Goal: Use online tool/utility: Utilize a website feature to perform a specific function

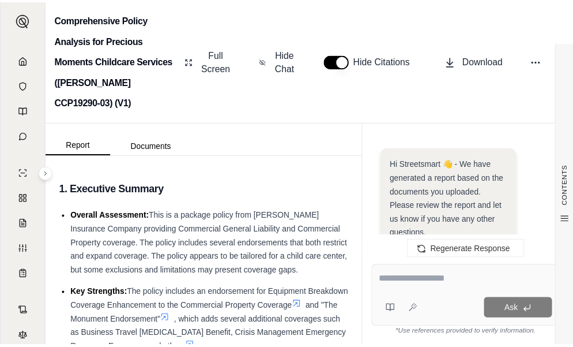
scroll to position [3821, 0]
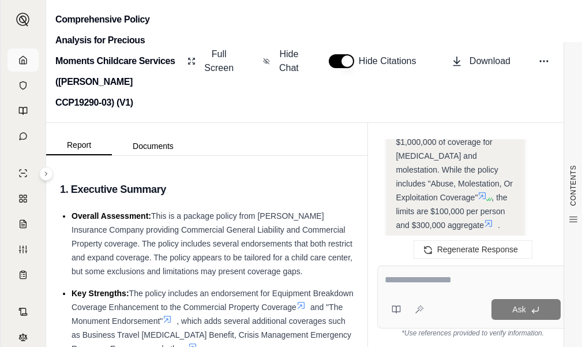
click at [22, 59] on icon at bounding box center [23, 59] width 7 height 7
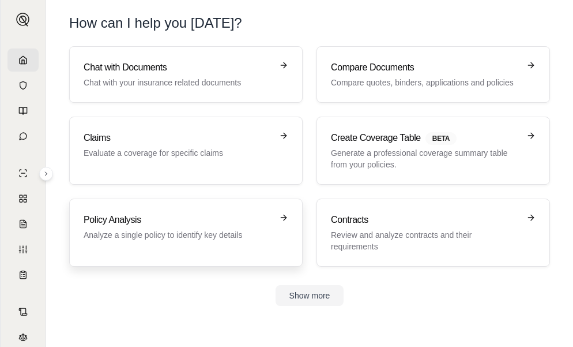
click at [201, 239] on p "Analyze a single policy to identify key details" at bounding box center [178, 235] width 189 height 12
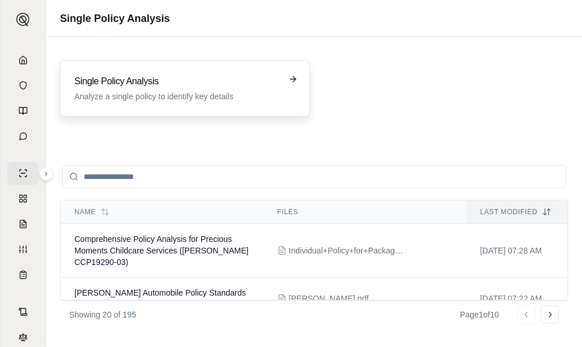
click at [158, 89] on div "Single Policy Analysis Analyze a single policy to identify key details" at bounding box center [176, 88] width 205 height 28
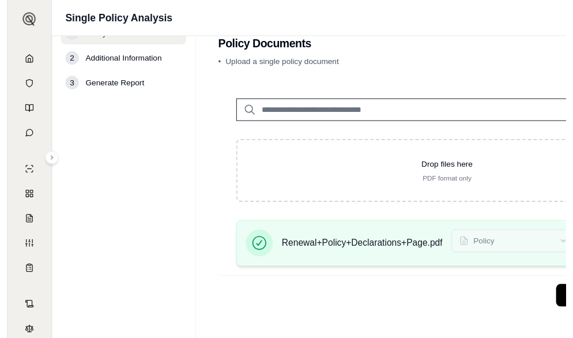
scroll to position [32, 0]
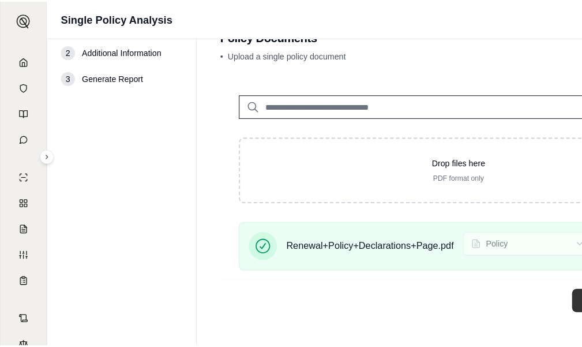
scroll to position [0, 0]
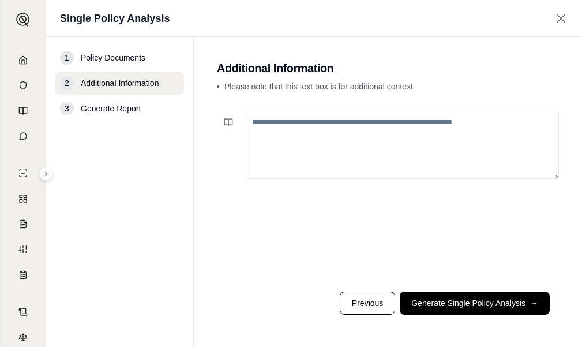
click at [492, 293] on button "Generate Single Policy Analysis →" at bounding box center [475, 302] width 150 height 23
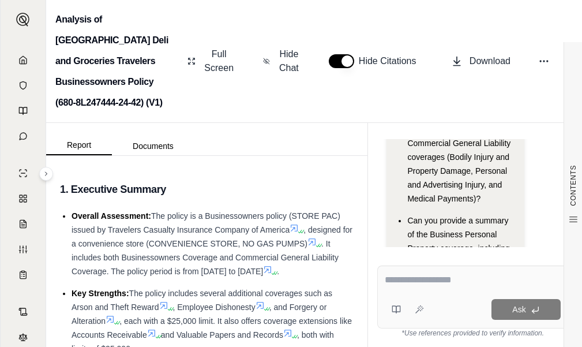
scroll to position [34, 0]
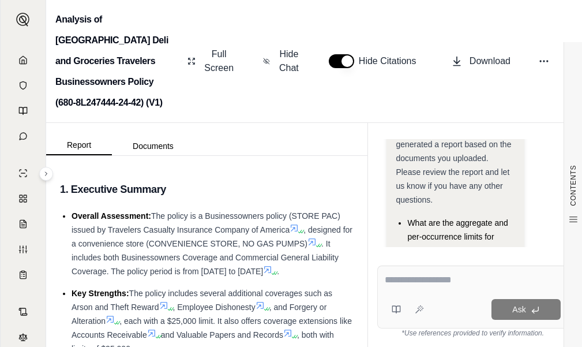
click at [393, 275] on textarea at bounding box center [473, 280] width 176 height 14
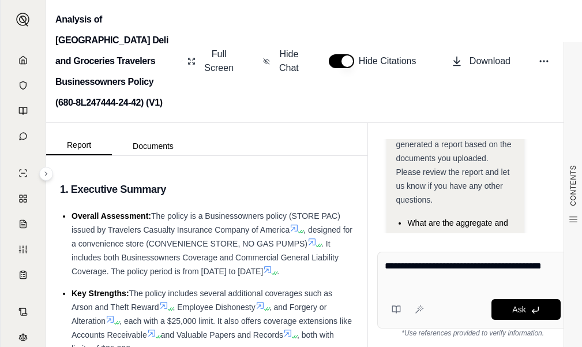
type textarea "**********"
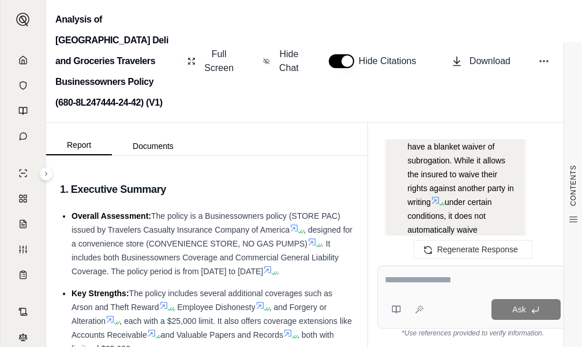
scroll to position [2037, 0]
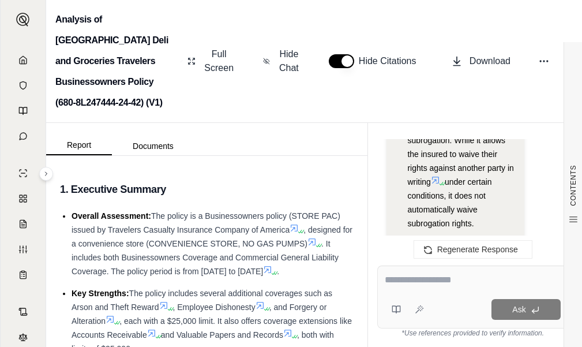
click at [439, 180] on icon at bounding box center [441, 183] width 7 height 7
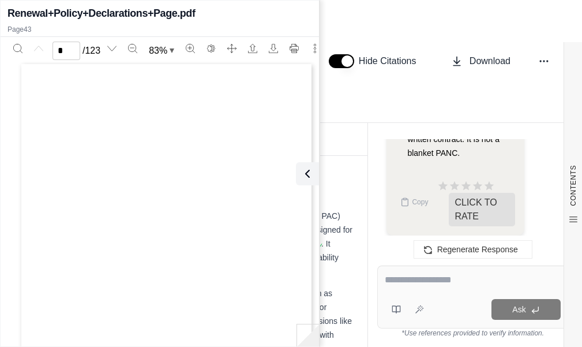
scroll to position [0, 0]
type input "**"
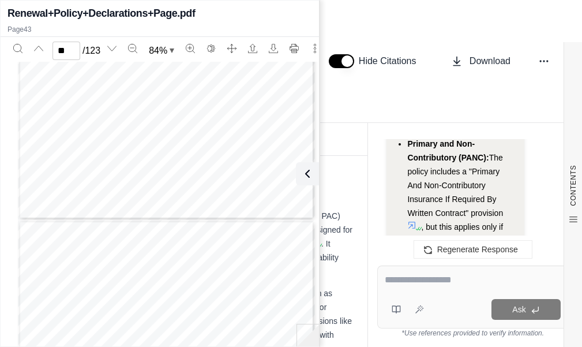
scroll to position [16371, 0]
